Goal: Use online tool/utility: Use online tool/utility

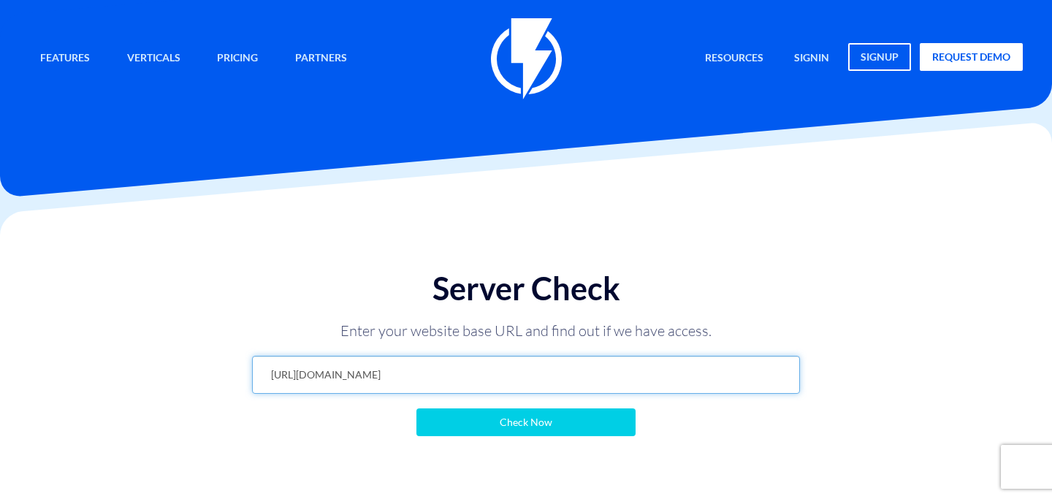
click at [491, 378] on input "https://www.emanuel-online.com/flashy?export=products&store_id=0&limit=100&page…" at bounding box center [526, 375] width 548 height 38
paste input "https://www.emanuel-online.com/flashy?export=products&store_id=0&limit=100&page…"
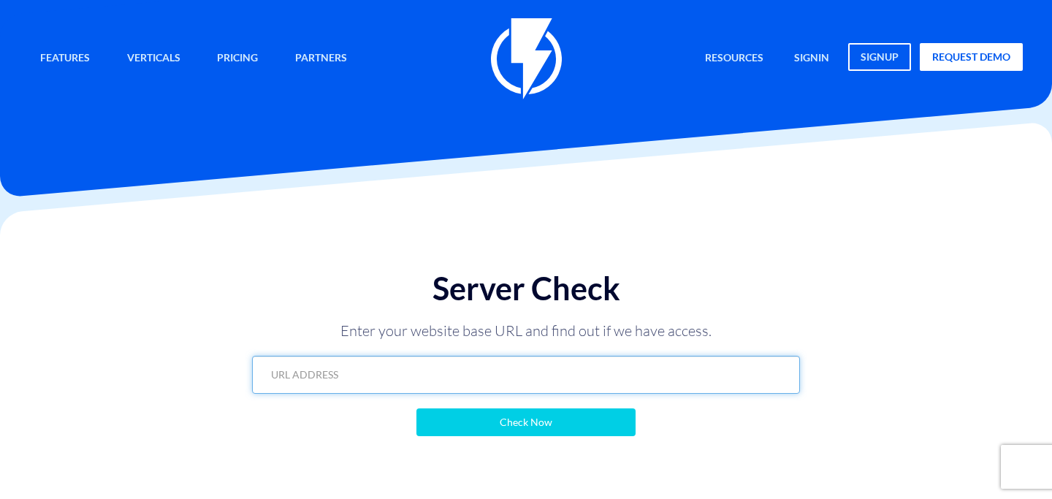
type input "https://www.emanuel-online.com/flashy?export=products&store_id=0&limit=100&page…"
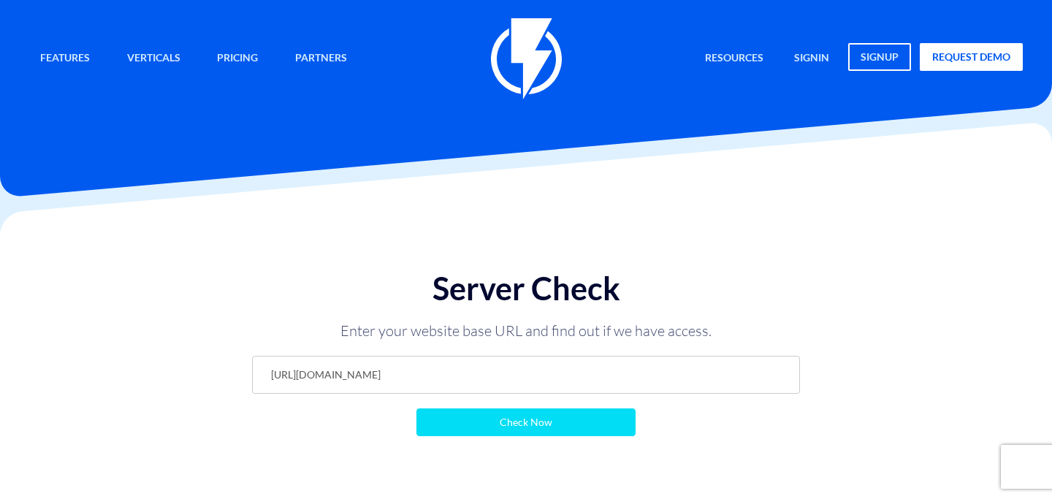
click at [568, 432] on input "Check Now" at bounding box center [525, 422] width 219 height 28
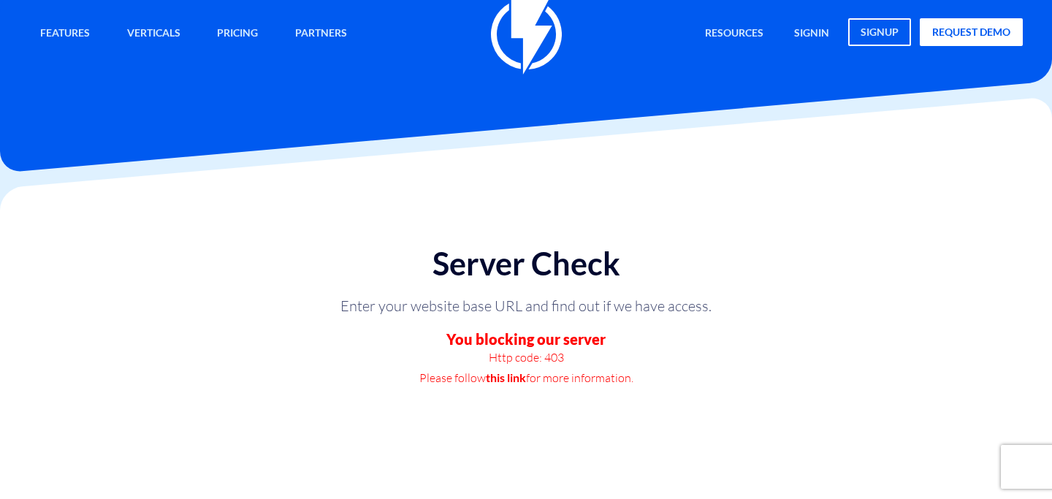
scroll to position [36, 0]
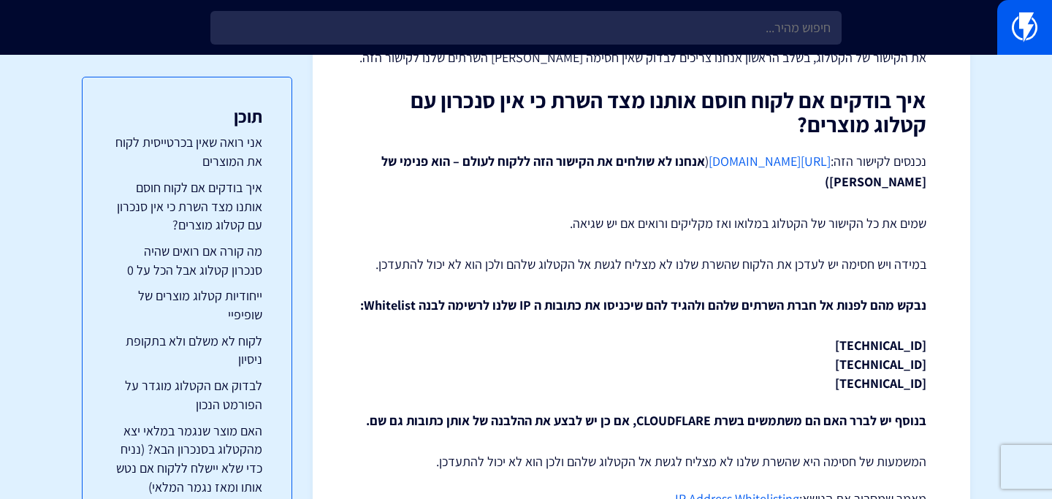
click at [725, 165] on link "https://flashy.app/server-check" at bounding box center [770, 161] width 122 height 17
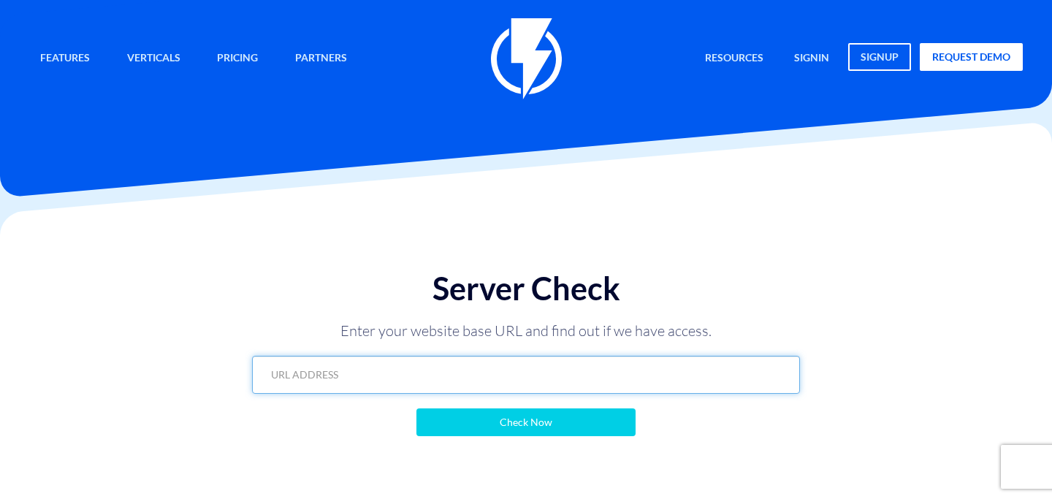
click at [435, 368] on input "text" at bounding box center [526, 375] width 548 height 38
paste input "https://www.emanuel-online.com/flashy?export=products&store_id=0&limit=100&page…"
type input "https://www.emanuel-online.com/flashy?export=products&store_id=0&limit=100&page…"
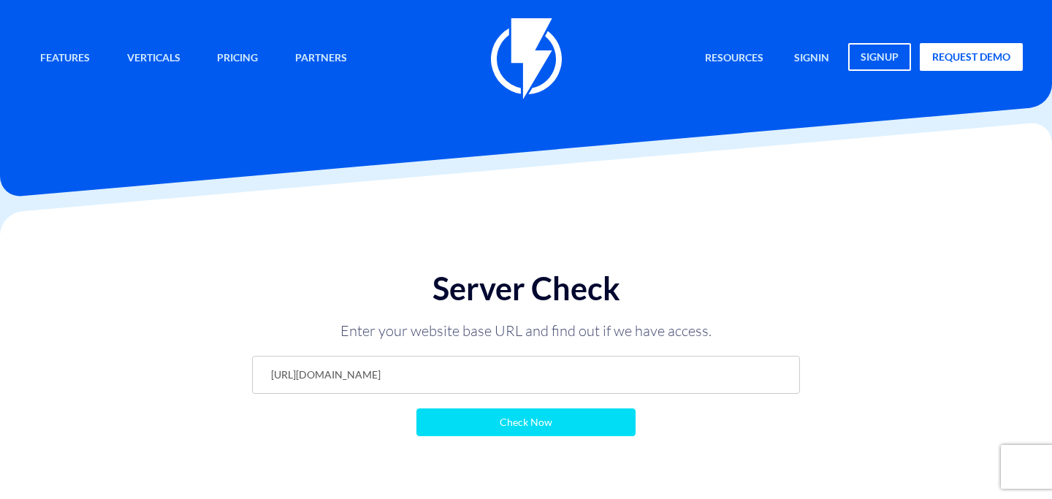
scroll to position [0, 0]
click at [452, 416] on input "Check Now" at bounding box center [525, 422] width 219 height 28
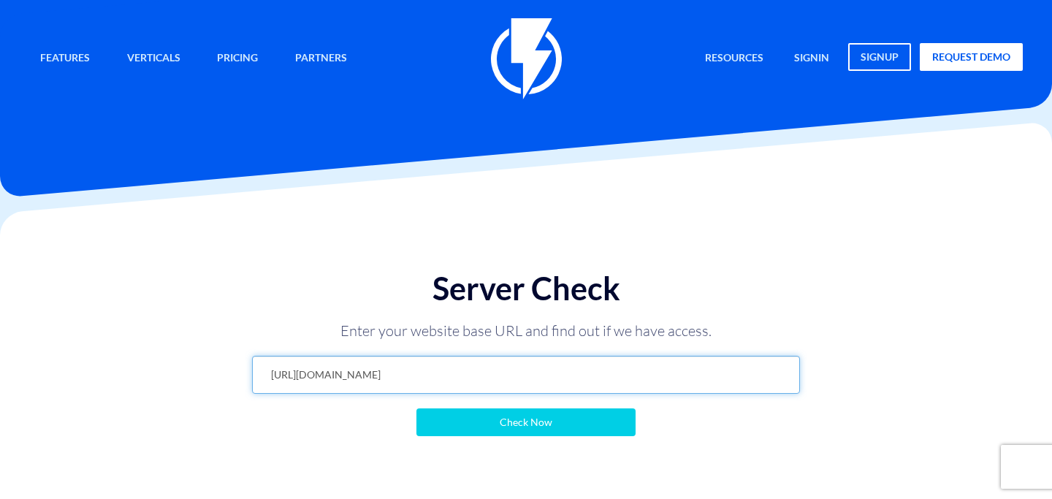
click at [500, 380] on input "https://www.emanuel-online.com/flashy?export=products&store_id=0&limit=100&page…" at bounding box center [526, 375] width 548 height 38
drag, startPoint x: 522, startPoint y: 371, endPoint x: 738, endPoint y: 375, distance: 216.2
click at [738, 375] on input "https://www.emanuel-online.com/flashy?export=products&store_id=0&limit=100&page…" at bounding box center [526, 375] width 548 height 38
type input "[URL][DOMAIN_NAME]"
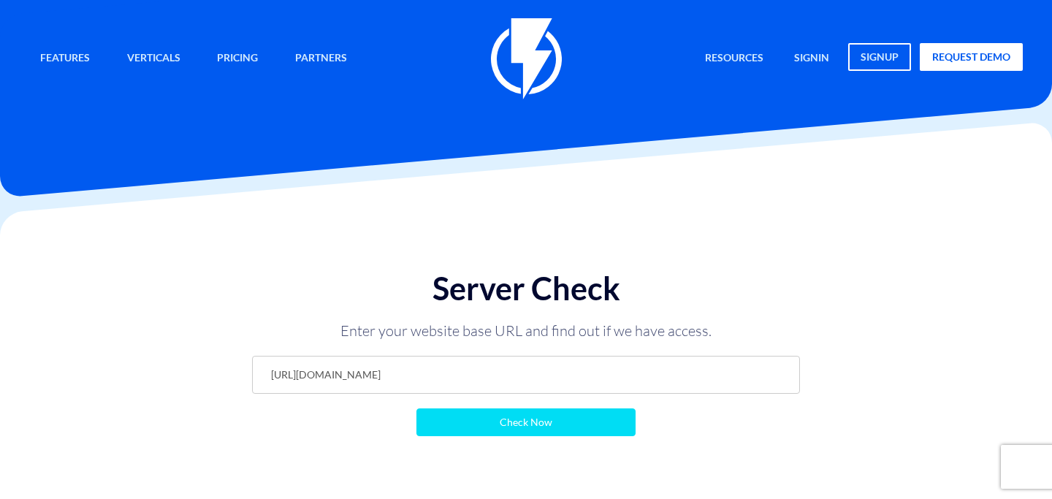
click at [597, 414] on input "Check Now" at bounding box center [525, 422] width 219 height 28
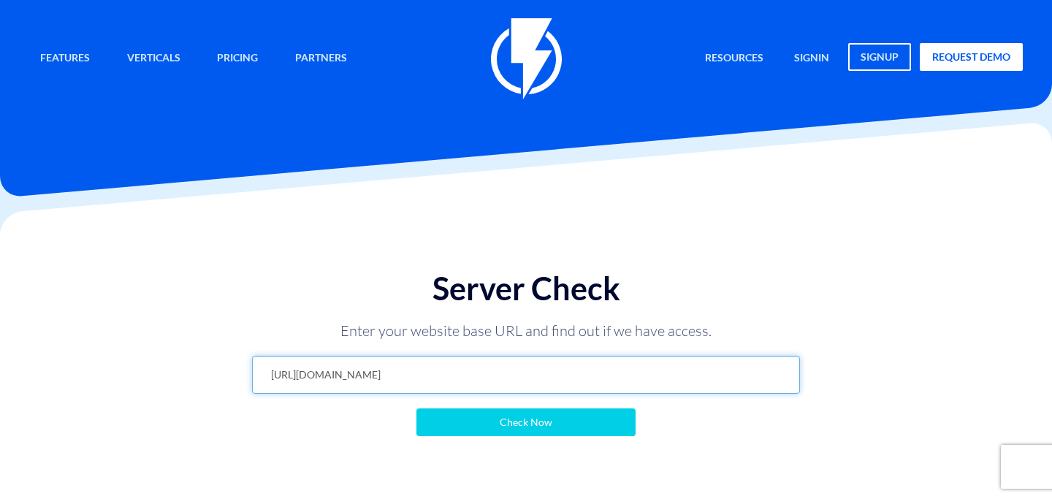
click at [435, 364] on input "[URL][DOMAIN_NAME]" at bounding box center [526, 375] width 548 height 38
type input "שגדכ"
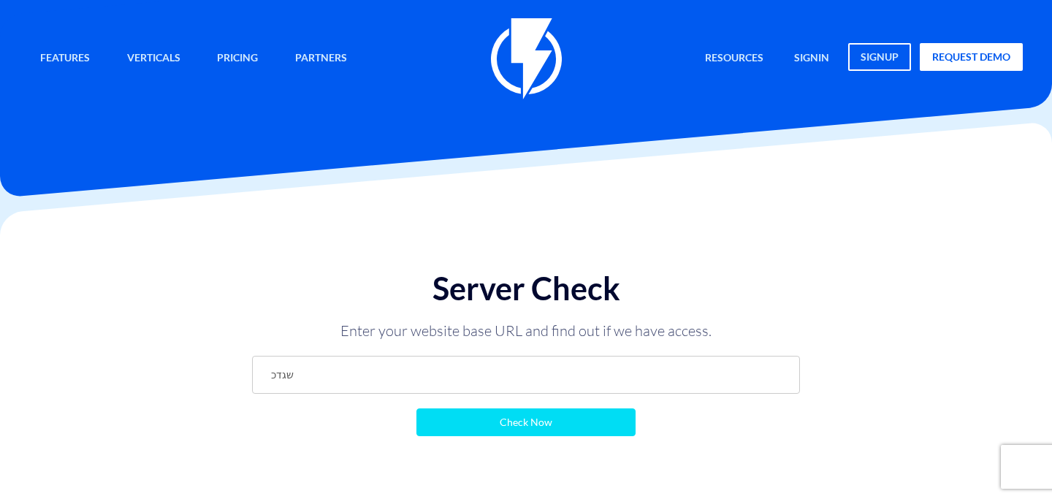
click at [464, 418] on input "Check Now" at bounding box center [525, 422] width 219 height 28
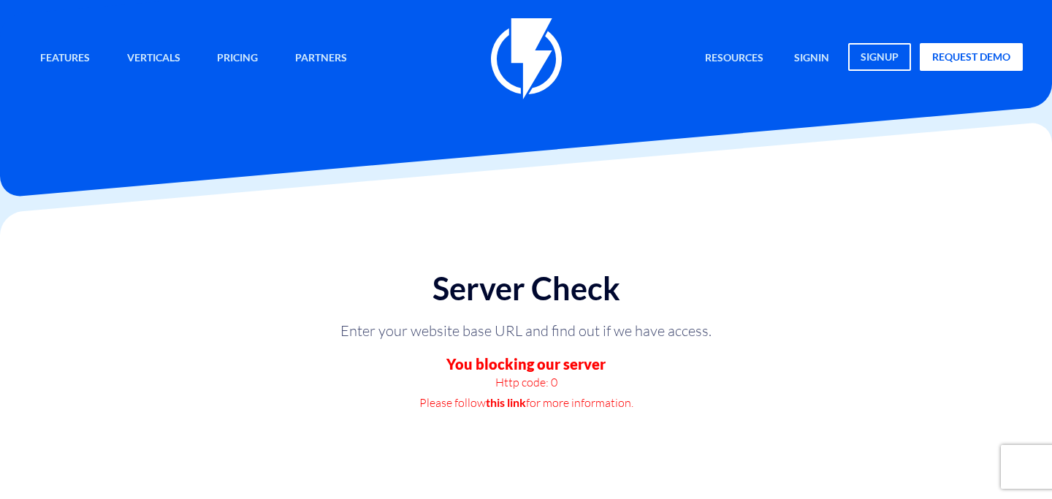
click at [501, 389] on p "Http code: 0" at bounding box center [526, 382] width 438 height 20
click at [501, 398] on link "this link" at bounding box center [506, 402] width 40 height 20
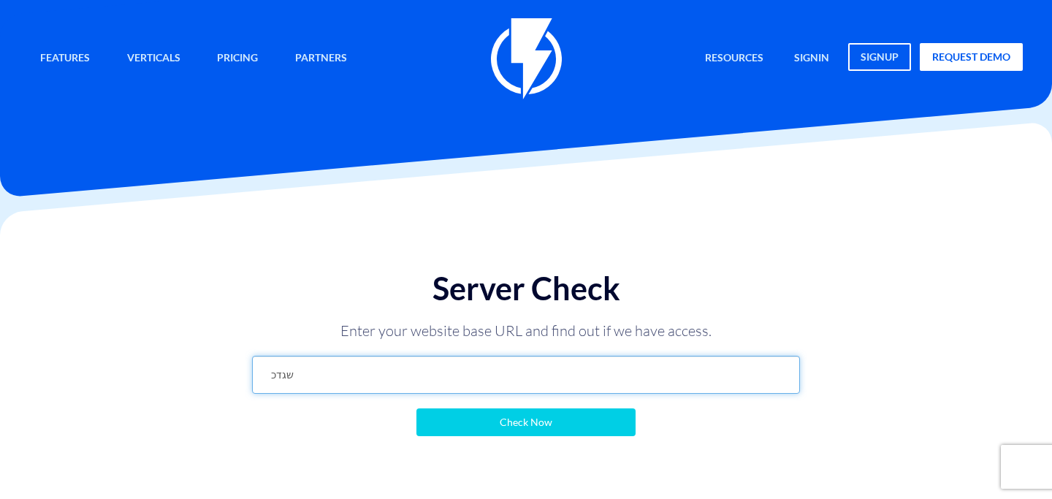
click at [481, 372] on input "שגדכ" at bounding box center [526, 375] width 548 height 38
paste input "[URL][DOMAIN_NAME]"
type input "[URL][DOMAIN_NAME]"
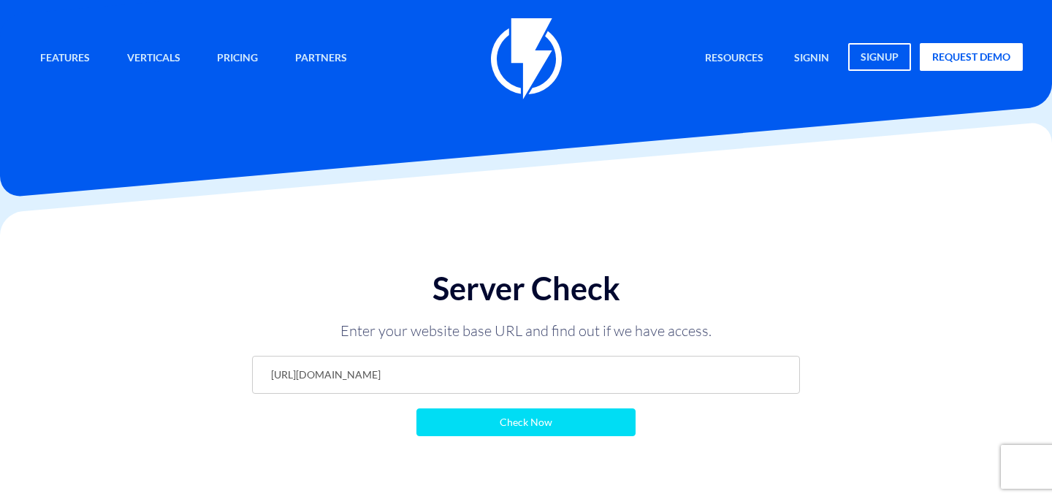
click at [505, 431] on input "Check Now" at bounding box center [525, 422] width 219 height 28
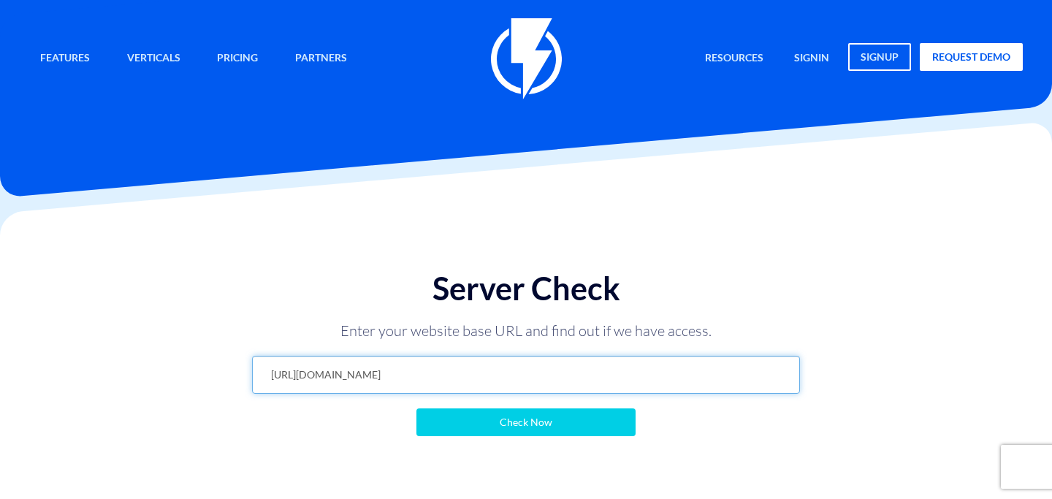
click at [394, 362] on input "[URL][DOMAIN_NAME]" at bounding box center [526, 375] width 548 height 38
paste input "[DOMAIN_NAME]"
type input "[URL][DOMAIN_NAME]"
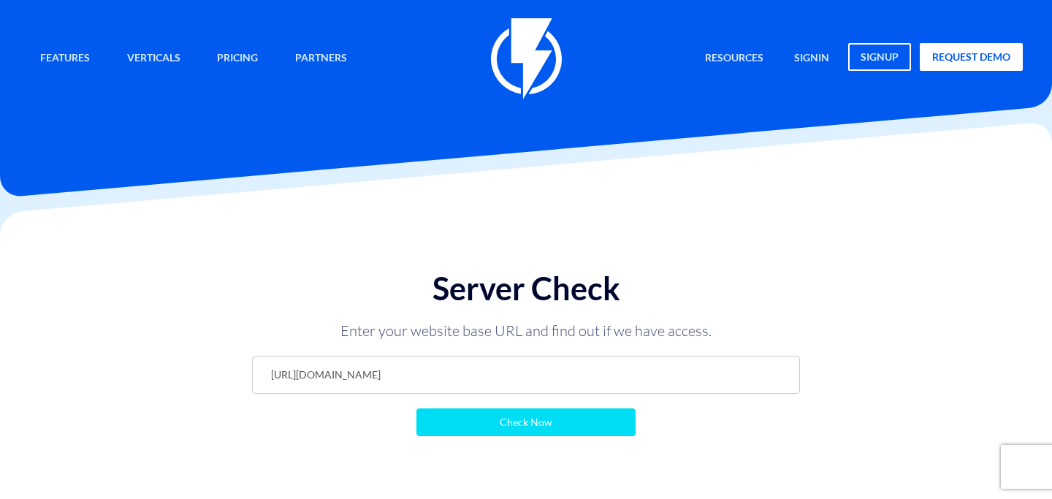
click at [446, 423] on input "Check Now" at bounding box center [525, 422] width 219 height 28
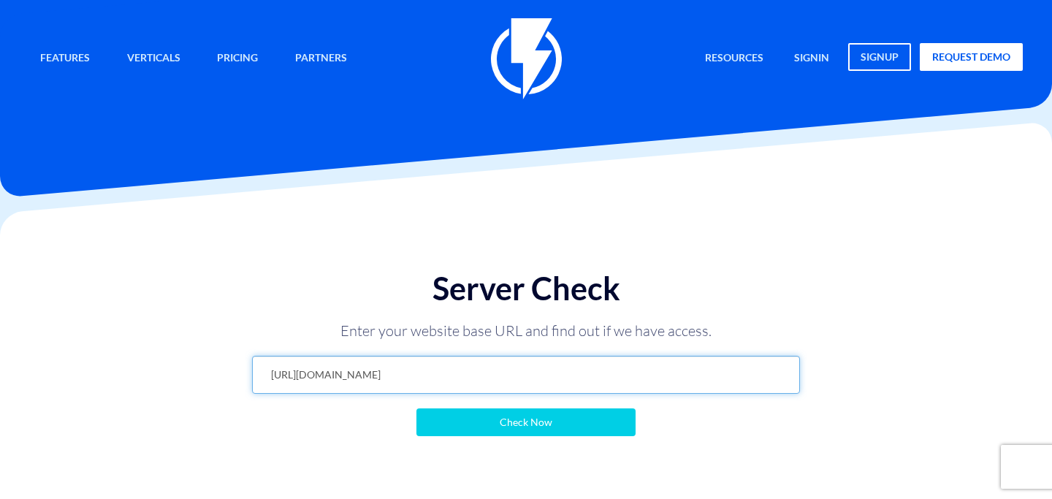
click at [447, 370] on input "[URL][DOMAIN_NAME]" at bounding box center [526, 375] width 548 height 38
click at [447, 370] on input "https://www.aristo-shmat.co.il" at bounding box center [526, 375] width 548 height 38
click at [420, 375] on input "https://www.aristo-shmat.co.il" at bounding box center [526, 375] width 548 height 38
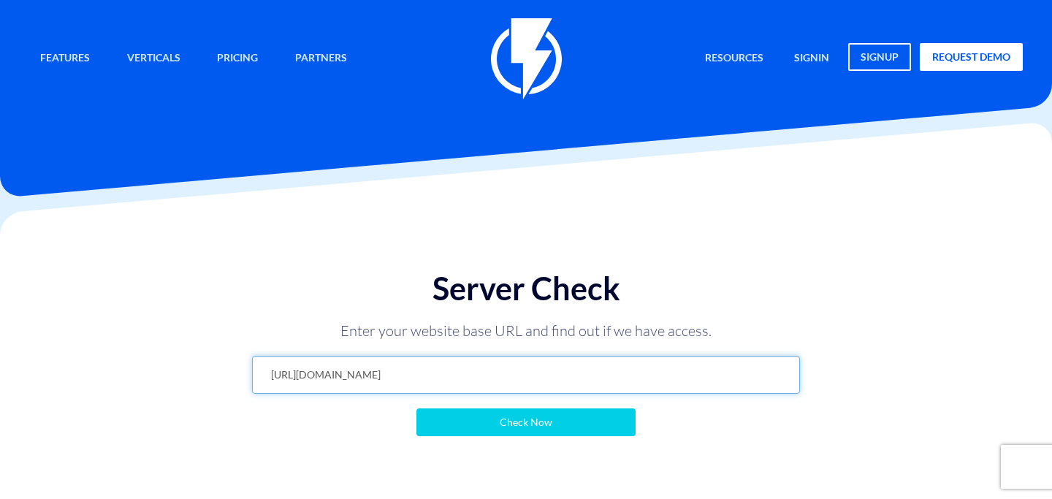
click at [420, 375] on input "https://www.aristo-shmat.co.il" at bounding box center [526, 375] width 548 height 38
paste input "emanuel-online.com/"
type input "https://www.emanuel-online.com"
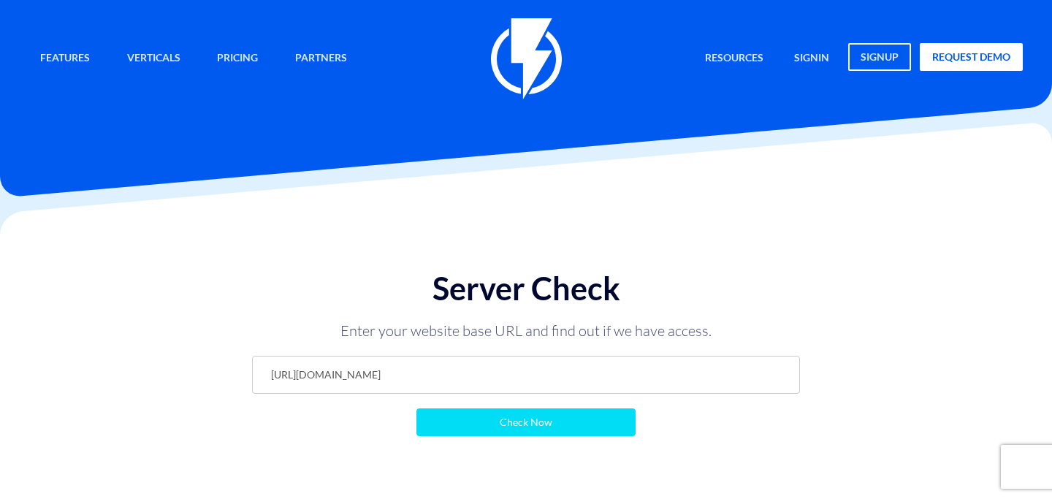
click at [461, 431] on input "Check Now" at bounding box center [525, 422] width 219 height 28
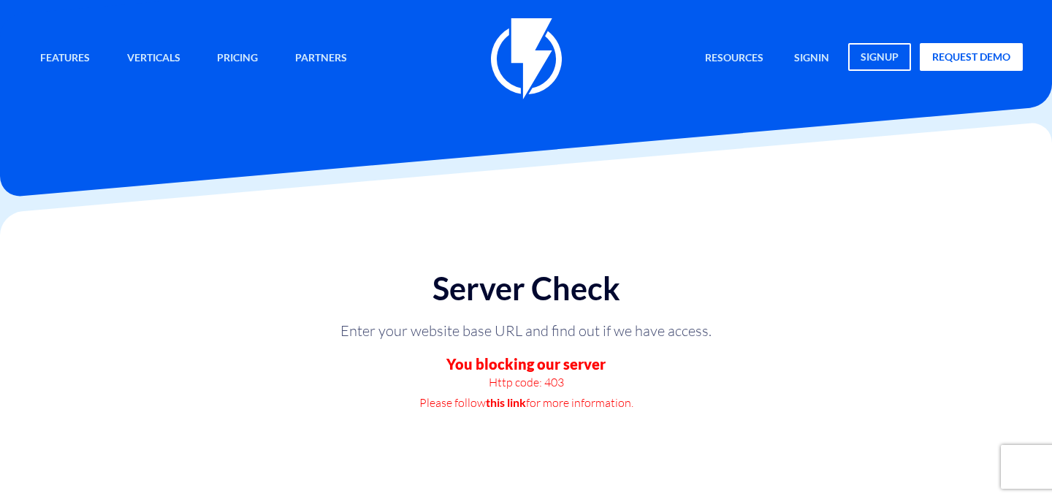
click at [502, 399] on link "this link" at bounding box center [506, 402] width 40 height 20
